Goal: Download file/media

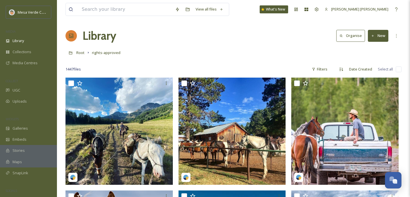
scroll to position [5479, 0]
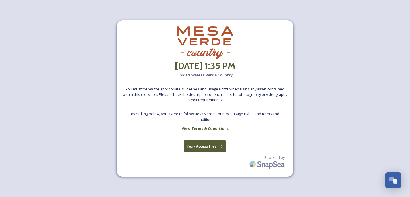
click at [198, 147] on button "Yes - Access Files" at bounding box center [205, 147] width 43 height 12
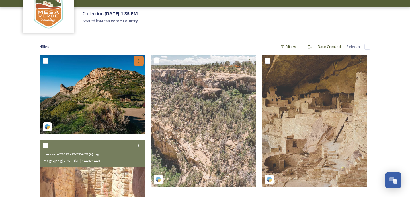
scroll to position [41, 0]
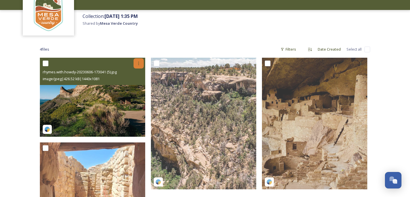
click at [137, 61] on div at bounding box center [139, 63] width 10 height 10
click at [134, 85] on span "Download" at bounding box center [131, 86] width 17 height 5
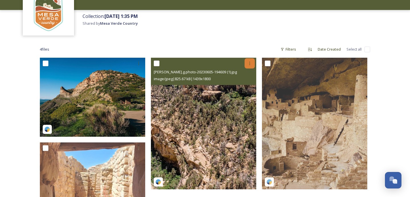
click at [251, 60] on div at bounding box center [250, 63] width 10 height 10
click at [246, 84] on span "Download" at bounding box center [243, 86] width 17 height 5
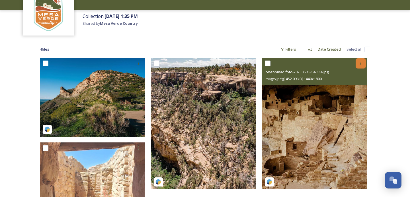
click at [363, 62] on icon at bounding box center [361, 63] width 5 height 5
click at [351, 86] on span "Download" at bounding box center [354, 86] width 17 height 5
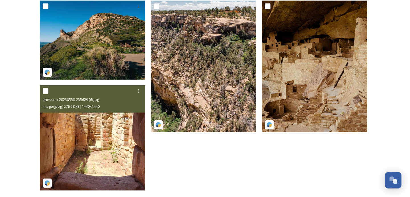
scroll to position [103, 0]
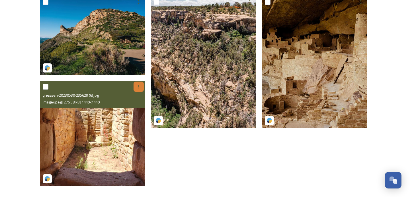
click at [139, 85] on icon at bounding box center [139, 87] width 5 height 5
click at [137, 107] on div "Download" at bounding box center [132, 110] width 23 height 11
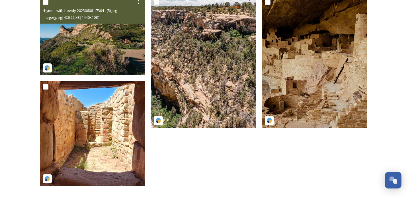
click at [97, 48] on img at bounding box center [92, 35] width 105 height 79
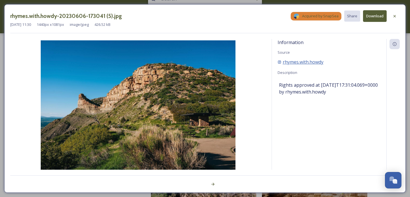
click at [290, 64] on span "rhymes.with.howdy" at bounding box center [303, 62] width 41 height 7
click at [305, 61] on span "rhymes.with.howdy" at bounding box center [303, 62] width 41 height 7
click at [394, 14] on icon at bounding box center [395, 16] width 5 height 5
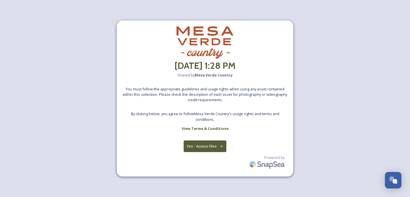
click at [203, 144] on button "Yes - Access Files" at bounding box center [205, 147] width 43 height 12
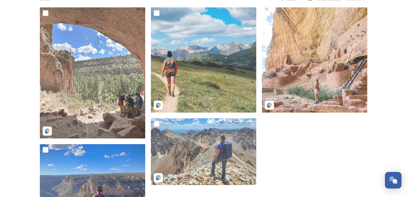
scroll to position [89, 0]
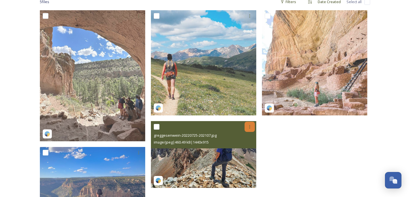
click at [250, 126] on icon at bounding box center [250, 127] width 5 height 5
click at [244, 151] on span "Download" at bounding box center [243, 150] width 17 height 5
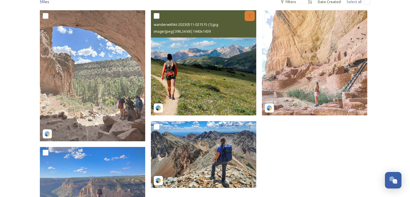
click at [250, 14] on icon at bounding box center [250, 16] width 5 height 5
click at [245, 40] on span "Download" at bounding box center [243, 39] width 17 height 5
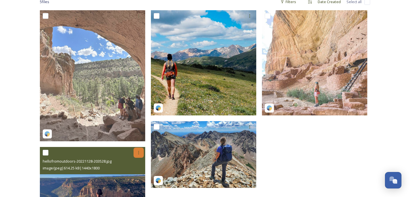
click at [140, 151] on icon at bounding box center [139, 153] width 5 height 5
click at [140, 174] on span "Download" at bounding box center [131, 176] width 17 height 5
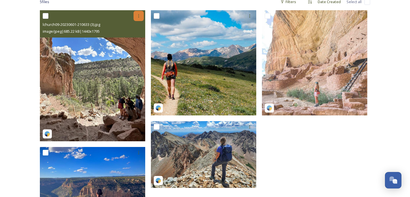
click at [140, 16] on icon at bounding box center [139, 16] width 5 height 5
click at [141, 40] on div "Download" at bounding box center [132, 39] width 23 height 11
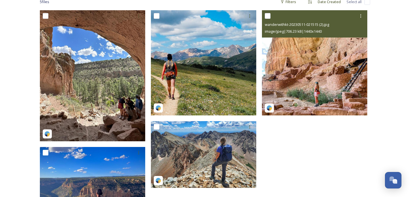
click at [358, 10] on div "wanderwithkt-20230511-021515 (2).jpg image/jpeg | 706.23 kB | 1440 x 1440" at bounding box center [314, 23] width 105 height 27
click at [360, 15] on icon at bounding box center [361, 16] width 5 height 5
click at [349, 40] on span "Download" at bounding box center [354, 39] width 17 height 5
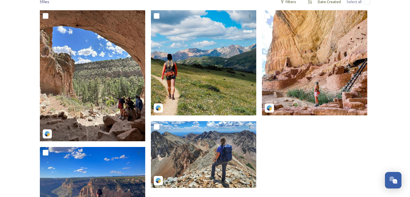
scroll to position [0, 0]
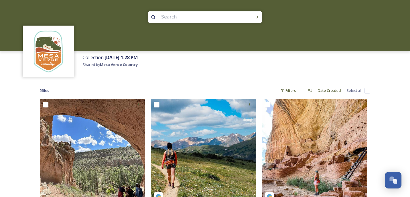
click at [182, 20] on input at bounding box center [197, 17] width 78 height 13
type input "hiking"
click at [256, 18] on icon at bounding box center [257, 17] width 5 height 5
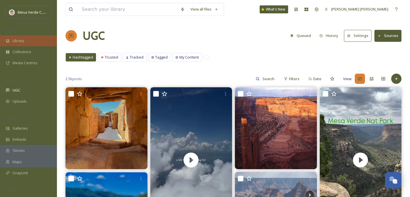
click at [32, 39] on div "Library" at bounding box center [28, 40] width 57 height 11
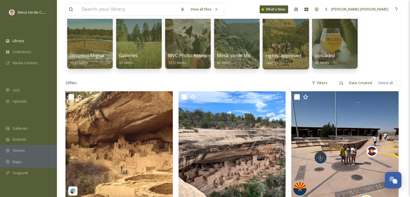
scroll to position [49, 0]
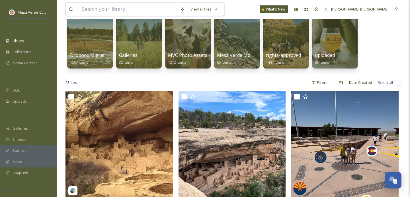
click at [146, 11] on input at bounding box center [128, 9] width 99 height 13
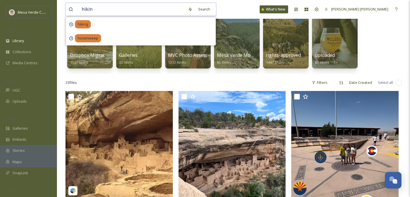
type input "hiking"
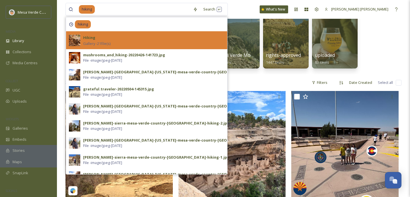
click at [137, 39] on div "Hiking Gallery - 21 file(s)" at bounding box center [153, 40] width 141 height 12
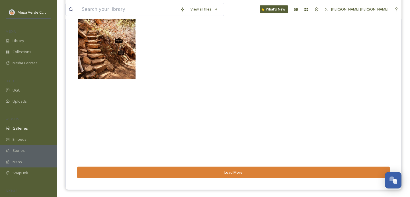
scroll to position [84, 0]
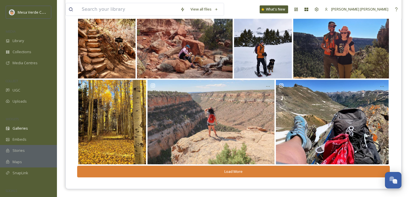
click at [258, 173] on button "Load More" at bounding box center [233, 172] width 313 height 12
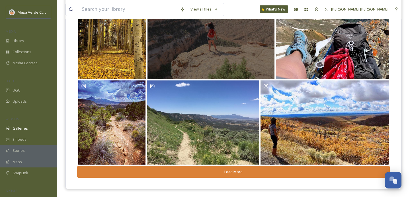
scroll to position [170, 0]
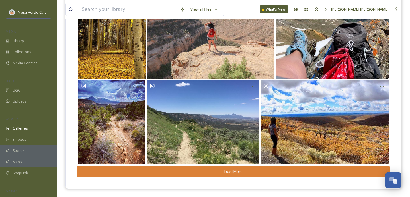
click at [264, 172] on button "Load More" at bounding box center [233, 172] width 313 height 12
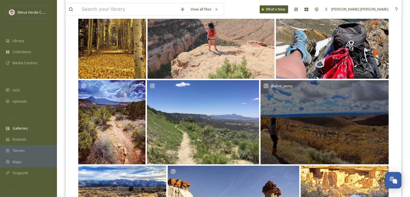
scroll to position [259, 0]
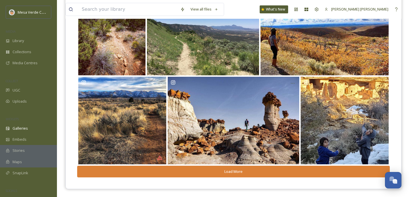
click at [262, 171] on button "Load More" at bounding box center [233, 172] width 313 height 12
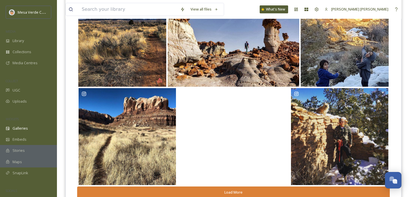
scroll to position [358, 0]
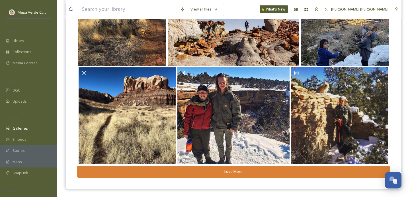
click at [257, 173] on button "Load More" at bounding box center [233, 172] width 313 height 12
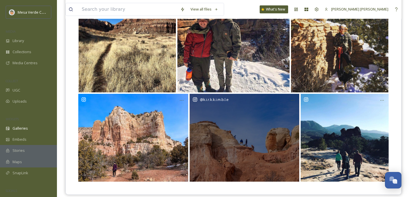
scroll to position [436, 0]
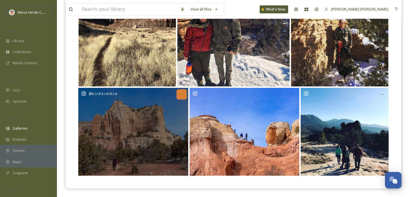
click at [180, 95] on icon at bounding box center [182, 94] width 5 height 5
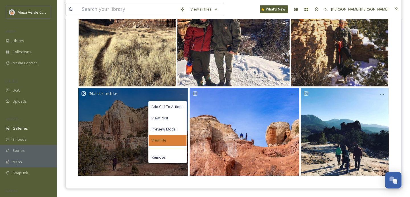
click at [170, 139] on div "View File" at bounding box center [168, 140] width 38 height 11
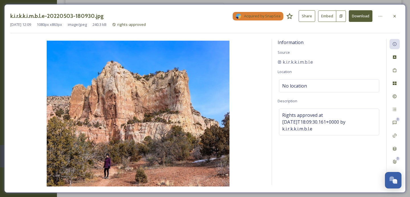
click at [363, 16] on button "Download" at bounding box center [361, 16] width 24 height 12
click at [211, 30] on div "k.i.r.k.k.i.m.b.l.e-20220503-180930.jpg Acquired by SnapSea Share Embed Downloa…" at bounding box center [205, 21] width 390 height 23
click at [396, 16] on icon at bounding box center [395, 16] width 5 height 5
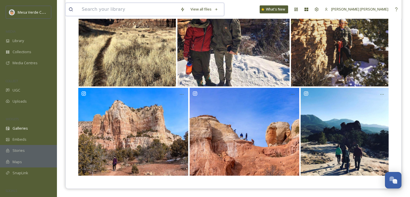
click at [139, 9] on input at bounding box center [128, 9] width 99 height 13
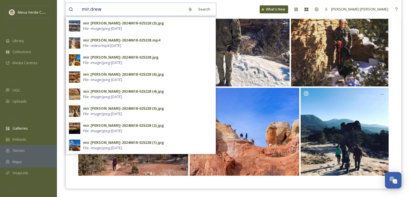
type input "mir.drews"
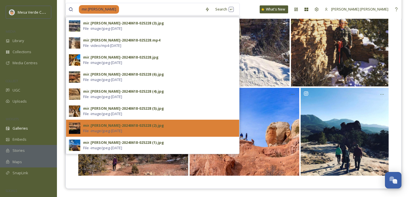
click at [121, 132] on span "File - image/jpeg - Jun 17 2024" at bounding box center [102, 131] width 39 height 5
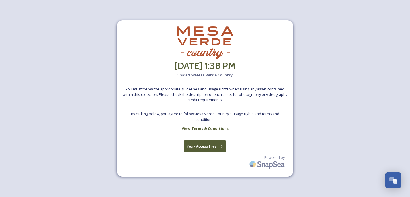
click at [201, 148] on button "Yes - Access Files" at bounding box center [205, 147] width 43 height 12
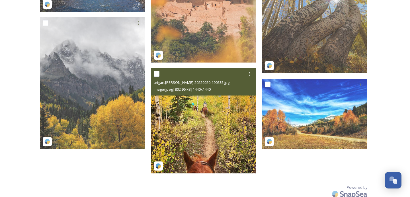
scroll to position [160, 0]
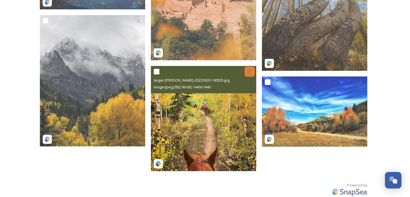
click at [251, 70] on icon at bounding box center [250, 72] width 5 height 5
click at [244, 93] on span "Download" at bounding box center [243, 95] width 17 height 5
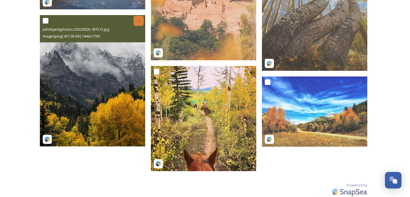
click at [136, 19] on div at bounding box center [139, 21] width 10 height 10
click at [137, 43] on span "Download" at bounding box center [131, 44] width 17 height 5
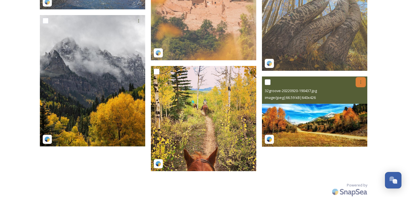
click at [361, 84] on icon at bounding box center [361, 82] width 5 height 5
click at [360, 107] on span "Download" at bounding box center [354, 105] width 17 height 5
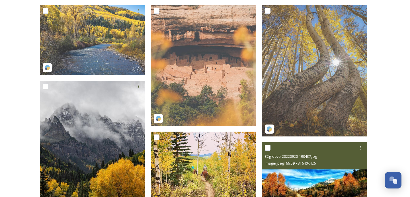
scroll to position [57, 0]
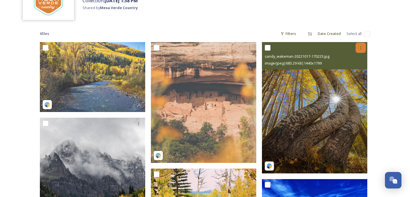
click at [363, 48] on icon at bounding box center [361, 48] width 5 height 5
click at [351, 67] on div "Download" at bounding box center [354, 71] width 23 height 11
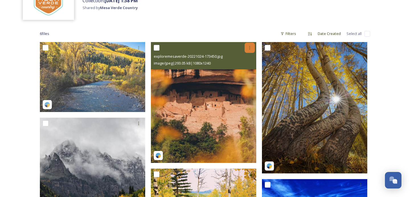
click at [249, 47] on icon at bounding box center [250, 48] width 5 height 5
click at [238, 72] on span "Download" at bounding box center [243, 71] width 17 height 5
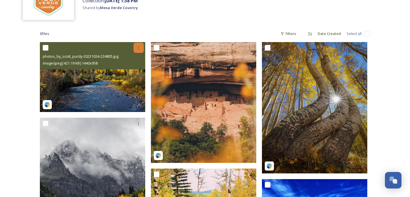
click at [136, 45] on div at bounding box center [139, 48] width 10 height 10
click at [126, 73] on span "Download" at bounding box center [131, 71] width 17 height 5
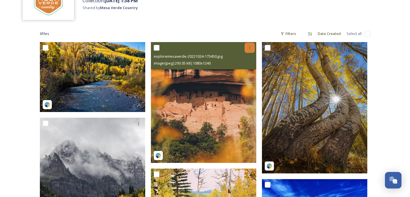
click at [246, 47] on div at bounding box center [250, 48] width 10 height 10
click at [244, 69] on span "Download" at bounding box center [243, 71] width 17 height 5
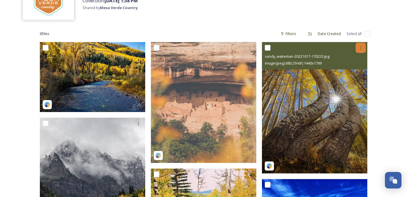
click at [361, 48] on icon at bounding box center [361, 48] width 5 height 5
click at [356, 74] on div "Download" at bounding box center [354, 71] width 23 height 11
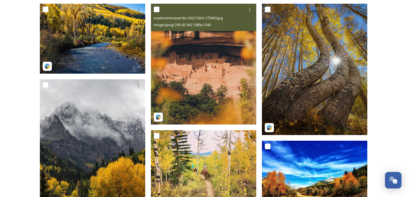
scroll to position [96, 0]
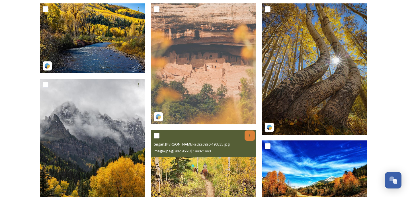
click at [251, 135] on icon at bounding box center [250, 136] width 5 height 5
click at [248, 157] on span "Download" at bounding box center [243, 159] width 17 height 5
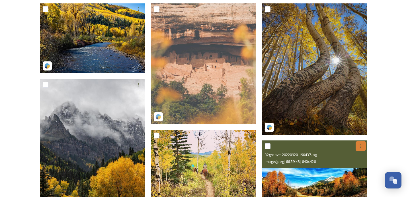
click at [361, 149] on div at bounding box center [361, 146] width 10 height 10
click at [352, 170] on span "Download" at bounding box center [354, 170] width 17 height 5
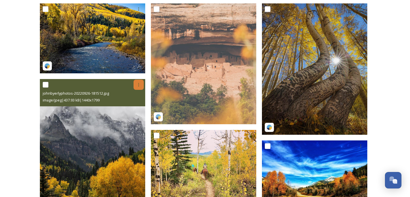
click at [135, 85] on div at bounding box center [139, 85] width 10 height 10
click at [139, 107] on span "Download" at bounding box center [131, 108] width 17 height 5
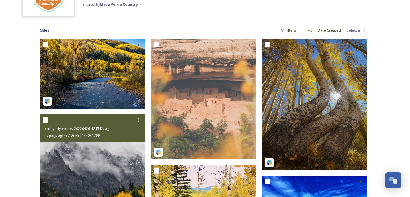
scroll to position [55, 0]
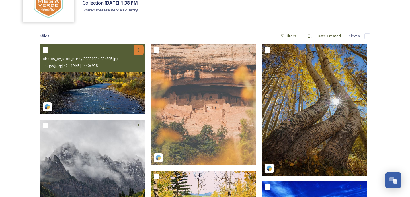
click at [139, 50] on icon at bounding box center [139, 49] width 1 height 3
click at [131, 72] on span "Download" at bounding box center [131, 73] width 17 height 5
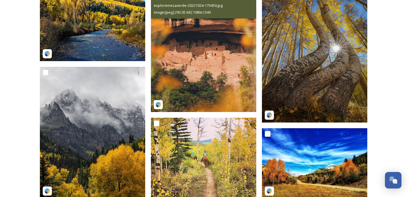
scroll to position [106, 0]
